Goal: Use online tool/utility: Utilize a website feature to perform a specific function

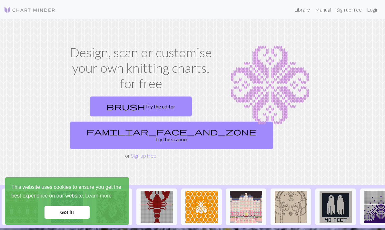
click at [160, 126] on link "familiar_face_and_zone Try the scanner" at bounding box center [171, 136] width 203 height 28
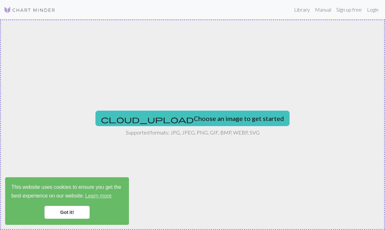
click at [212, 112] on button "cloud_upload Choose an image to get started" at bounding box center [192, 118] width 194 height 15
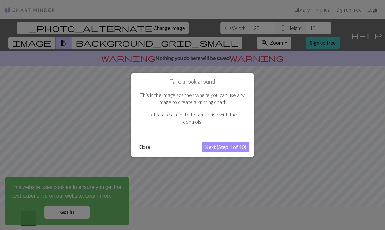
click at [232, 146] on button "Next (Step 1 of 10)" at bounding box center [225, 147] width 47 height 10
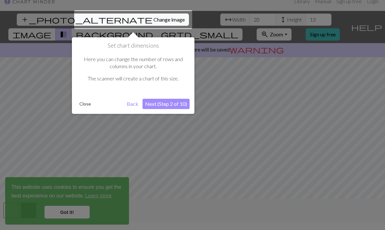
scroll to position [12, 0]
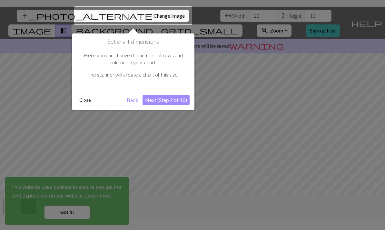
click at [174, 97] on button "Next (Step 2 of 10)" at bounding box center [165, 100] width 47 height 10
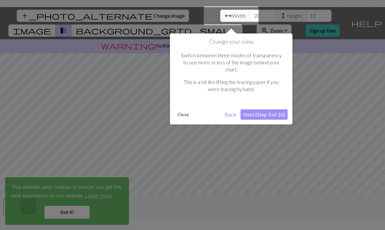
click at [272, 110] on button "Next (Step 3 of 10)" at bounding box center [263, 115] width 47 height 10
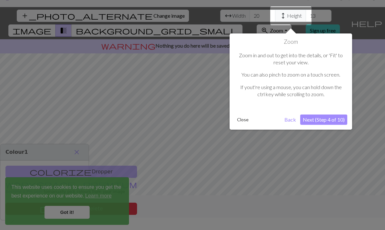
click at [330, 115] on button "Next (Step 4 of 10)" at bounding box center [323, 120] width 47 height 10
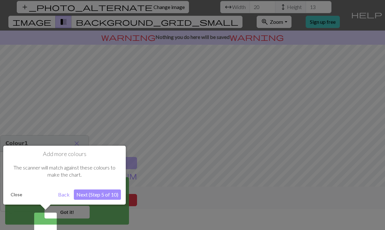
scroll to position [24, 0]
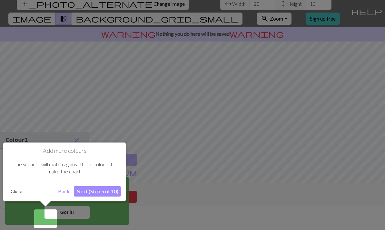
click at [102, 195] on button "Next (Step 5 of 10)" at bounding box center [97, 192] width 47 height 10
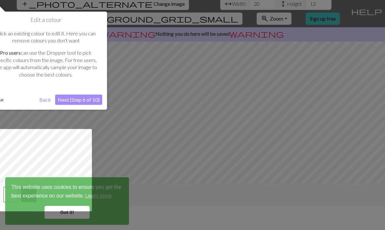
click at [86, 99] on button "Next (Step 6 of 10)" at bounding box center [78, 100] width 47 height 10
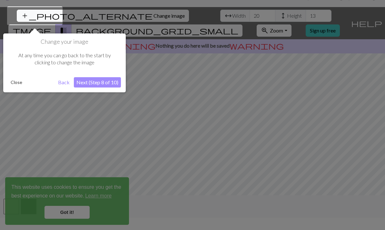
click at [108, 83] on button "Next (Step 8 of 10)" at bounding box center [97, 82] width 47 height 10
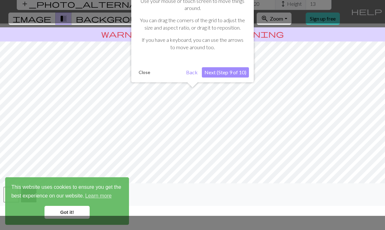
click at [236, 69] on button "Next (Step 9 of 10)" at bounding box center [225, 72] width 47 height 10
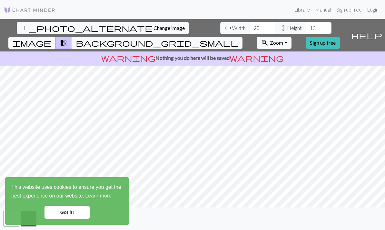
click at [70, 209] on link "Got it!" at bounding box center [66, 212] width 45 height 13
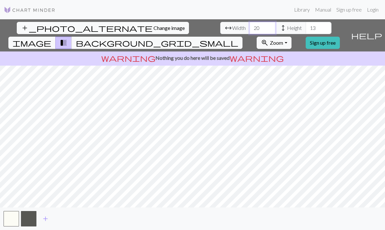
click at [249, 22] on input "20" at bounding box center [262, 28] width 26 height 12
type input "2"
type input "53"
click at [305, 22] on input "13" at bounding box center [318, 28] width 26 height 12
type input "1"
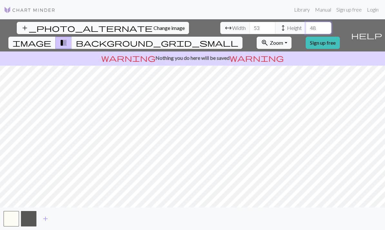
type input "48"
click at [13, 222] on button "button" at bounding box center [11, 218] width 15 height 15
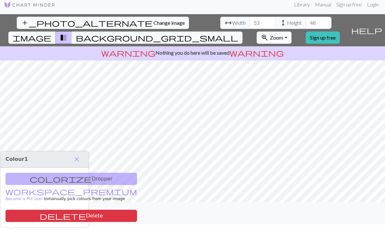
click at [77, 155] on span "close" at bounding box center [77, 159] width 8 height 9
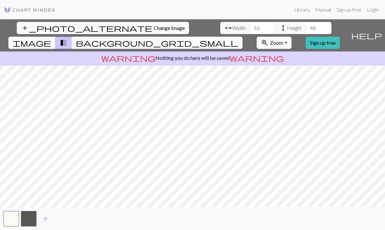
scroll to position [0, 0]
click at [238, 38] on span "background_grid_small" at bounding box center [157, 42] width 162 height 9
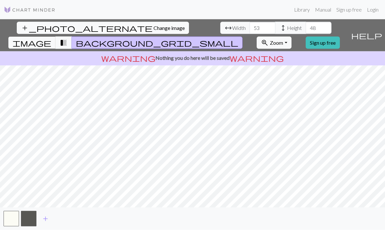
scroll to position [14, 0]
click at [340, 37] on link "Sign up free" at bounding box center [322, 43] width 34 height 12
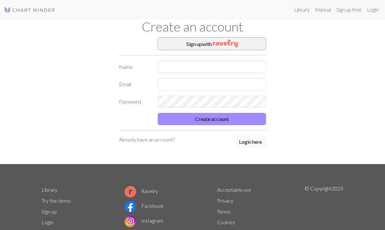
click at [242, 43] on button "Sign up with" at bounding box center [212, 43] width 108 height 13
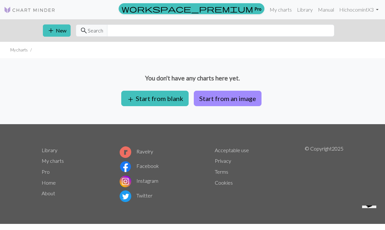
click at [236, 94] on button "Start from an image" at bounding box center [228, 98] width 68 height 15
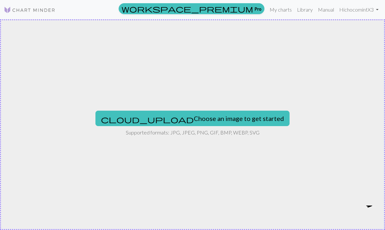
click at [232, 113] on button "cloud_upload Choose an image to get started" at bounding box center [192, 118] width 194 height 15
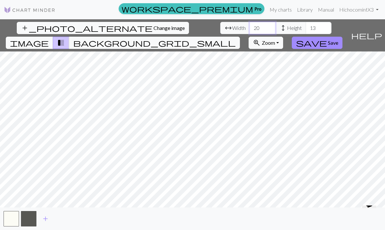
click at [249, 27] on input "20" at bounding box center [262, 28] width 26 height 12
type input "2"
type input "53"
click at [305, 26] on input "13" at bounding box center [318, 28] width 26 height 12
type input "1"
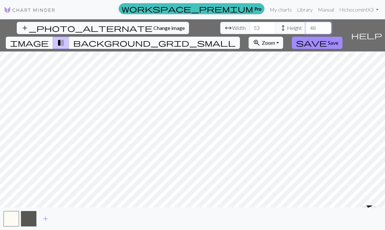
type input "48"
click at [338, 40] on span "Save" at bounding box center [333, 43] width 10 height 6
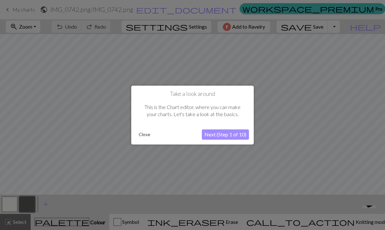
click at [228, 138] on button "Next (Step 1 of 10)" at bounding box center [225, 135] width 47 height 10
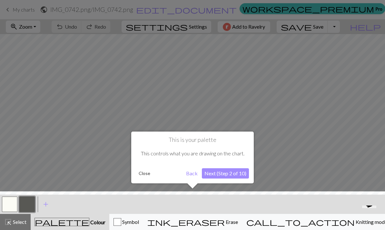
click at [149, 173] on button "Close" at bounding box center [144, 174] width 17 height 10
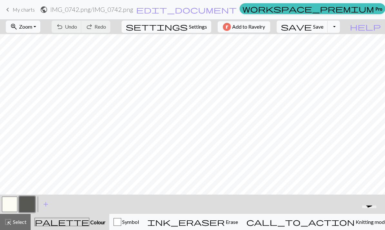
click at [24, 202] on button "button" at bounding box center [26, 204] width 15 height 15
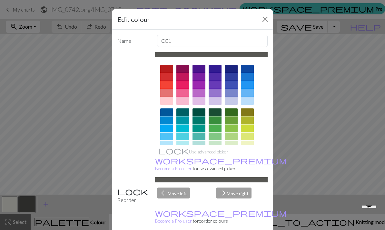
click at [11, 139] on div "Edit colour Name CC1 Use advanced picker workspace_premium Become a Pro user to…" at bounding box center [192, 115] width 385 height 230
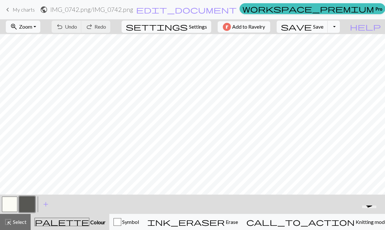
click at [9, 205] on button "button" at bounding box center [9, 204] width 15 height 15
click at [11, 205] on button "button" at bounding box center [9, 204] width 15 height 15
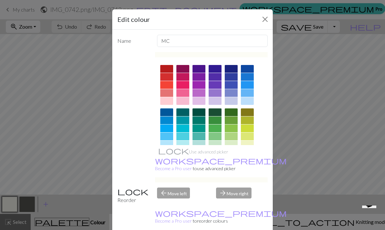
click at [233, 68] on div at bounding box center [231, 69] width 13 height 8
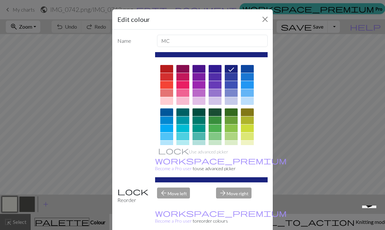
click at [264, 19] on button "Close" at bounding box center [265, 19] width 10 height 10
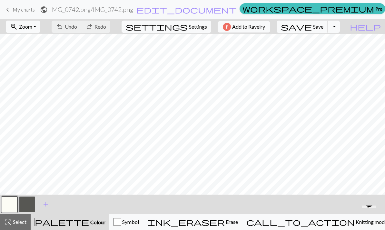
click at [27, 205] on button "button" at bounding box center [26, 204] width 15 height 15
click at [27, 204] on button "button" at bounding box center [26, 204] width 15 height 15
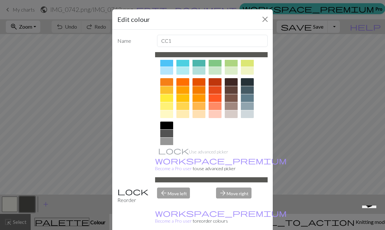
scroll to position [73, 0]
click at [167, 159] on div at bounding box center [166, 158] width 13 height 8
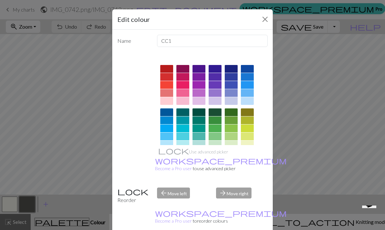
scroll to position [0, 0]
click at [265, 18] on button "Close" at bounding box center [265, 19] width 10 height 10
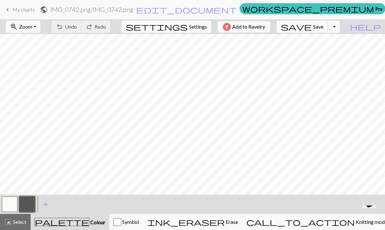
click at [12, 206] on button "button" at bounding box center [9, 204] width 15 height 15
click at [8, 202] on button "button" at bounding box center [9, 204] width 15 height 15
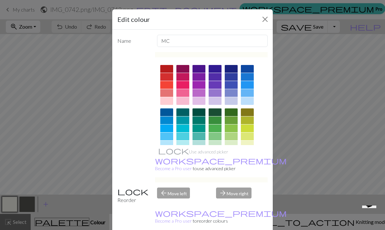
click at [233, 77] on div at bounding box center [231, 77] width 13 height 8
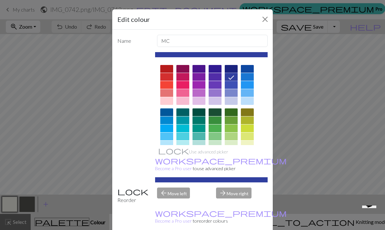
click at [235, 67] on div at bounding box center [231, 69] width 13 height 8
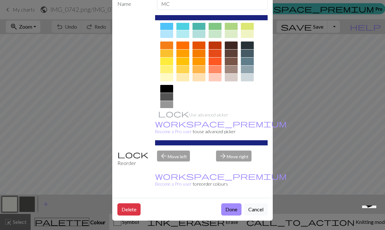
scroll to position [40, 0]
click at [233, 210] on button "Done" at bounding box center [231, 210] width 20 height 12
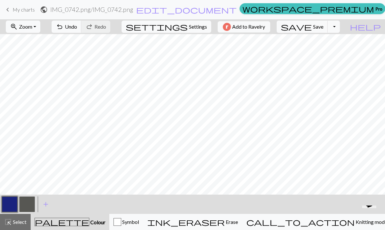
click at [25, 205] on button "button" at bounding box center [26, 204] width 15 height 15
click at [25, 206] on button "button" at bounding box center [26, 204] width 15 height 15
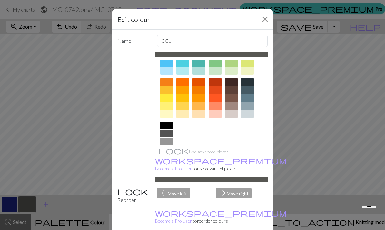
scroll to position [73, 0]
click at [168, 157] on div at bounding box center [166, 158] width 13 height 8
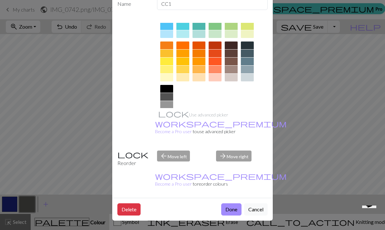
scroll to position [40, 0]
click at [230, 210] on button "Done" at bounding box center [231, 210] width 20 height 12
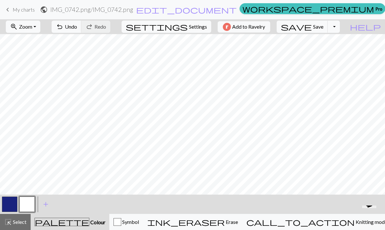
click at [77, 28] on span "Undo" at bounding box center [71, 27] width 12 height 6
click at [106, 25] on span "Redo" at bounding box center [100, 27] width 12 height 6
click at [12, 204] on button "button" at bounding box center [9, 204] width 15 height 15
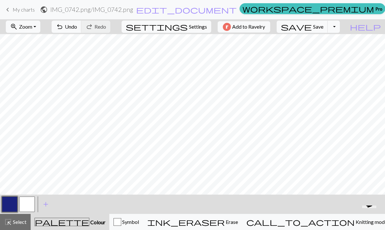
click at [31, 206] on button "button" at bounding box center [26, 204] width 15 height 15
click at [6, 207] on button "button" at bounding box center [9, 204] width 15 height 15
click at [25, 205] on button "button" at bounding box center [26, 204] width 15 height 15
click at [10, 205] on button "button" at bounding box center [9, 204] width 15 height 15
click at [25, 204] on button "button" at bounding box center [26, 204] width 15 height 15
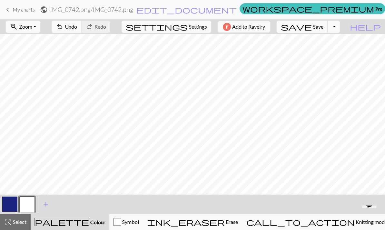
click at [77, 27] on span "Undo" at bounding box center [71, 27] width 12 height 6
click at [77, 24] on span "Undo" at bounding box center [71, 27] width 12 height 6
click at [82, 31] on button "undo Undo Undo" at bounding box center [67, 27] width 30 height 12
click at [12, 202] on button "button" at bounding box center [9, 204] width 15 height 15
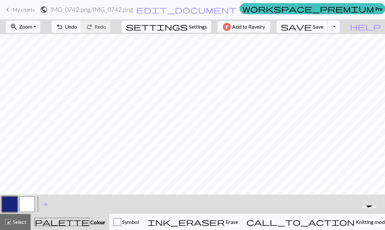
click at [28, 204] on button "button" at bounding box center [26, 204] width 15 height 15
click at [12, 201] on button "button" at bounding box center [9, 204] width 15 height 15
click at [27, 206] on button "button" at bounding box center [26, 204] width 15 height 15
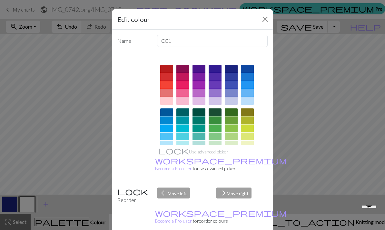
click at [266, 24] on button "Close" at bounding box center [265, 19] width 10 height 10
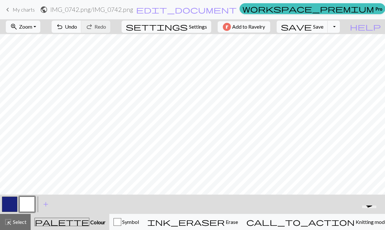
click at [10, 207] on button "button" at bounding box center [9, 204] width 15 height 15
click at [28, 204] on button "button" at bounding box center [26, 204] width 15 height 15
